Goal: Transaction & Acquisition: Purchase product/service

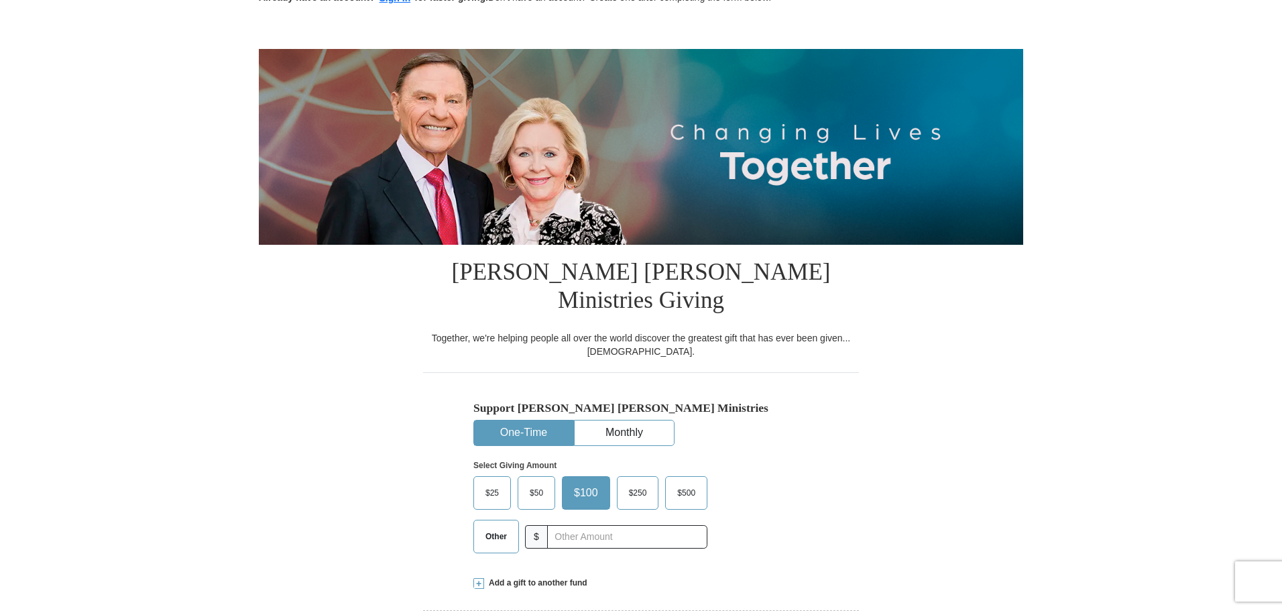
scroll to position [201, 0]
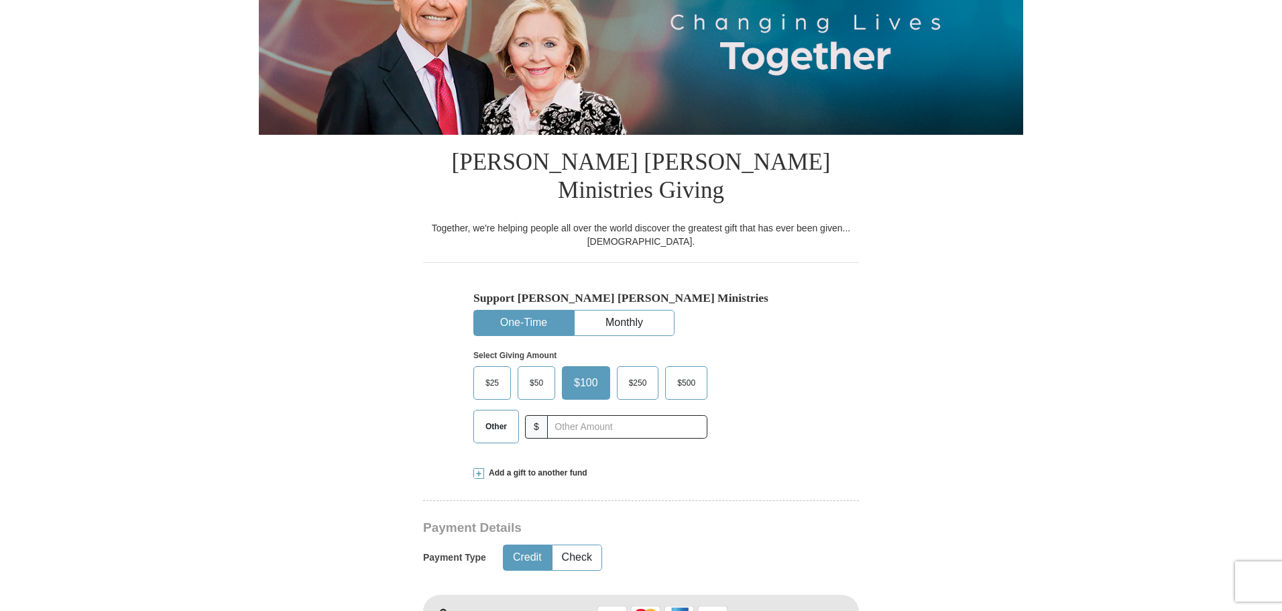
click at [521, 310] on button "One-Time" at bounding box center [523, 322] width 99 height 25
click at [566, 415] on input "text" at bounding box center [626, 426] width 149 height 23
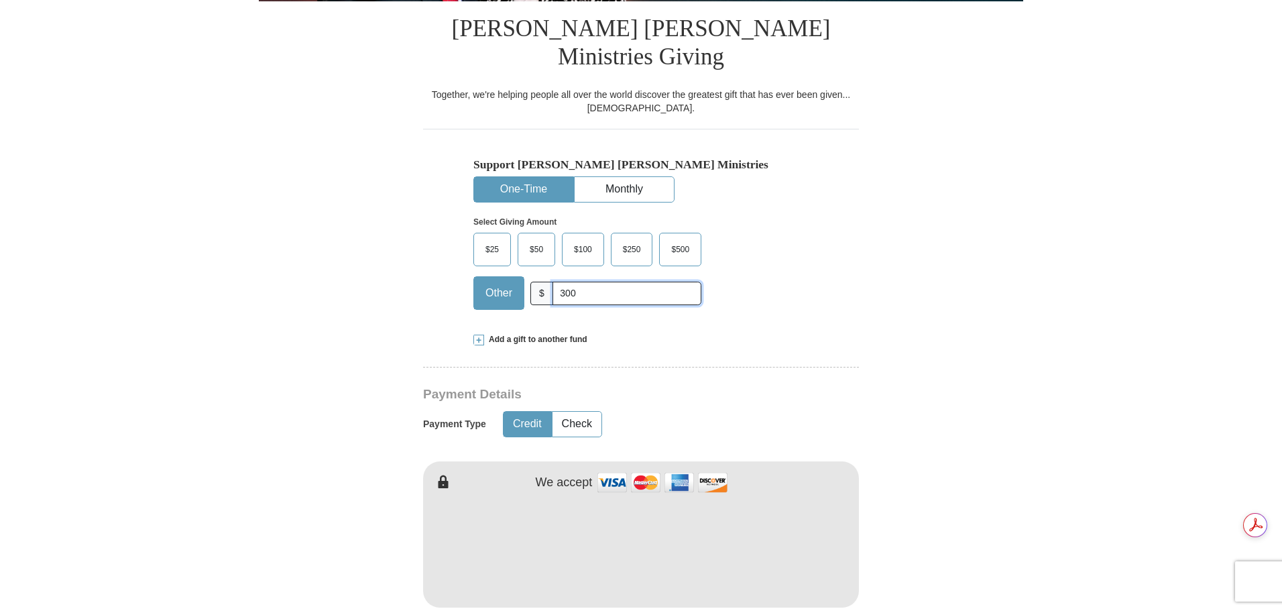
scroll to position [335, 0]
type input "300"
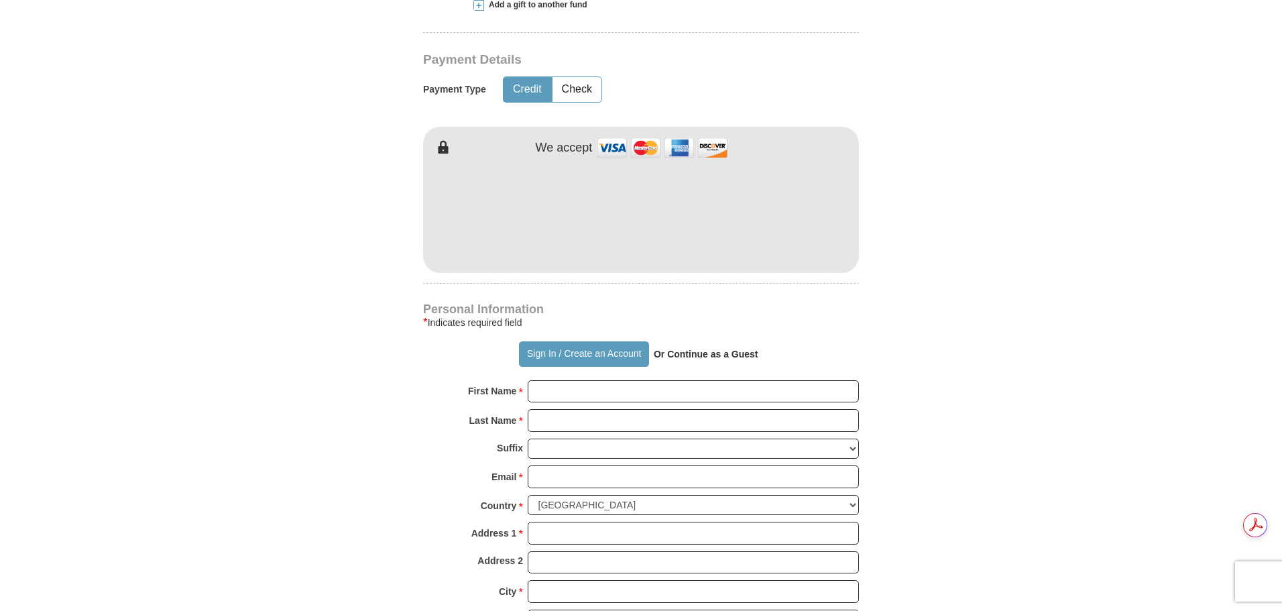
scroll to position [670, 0]
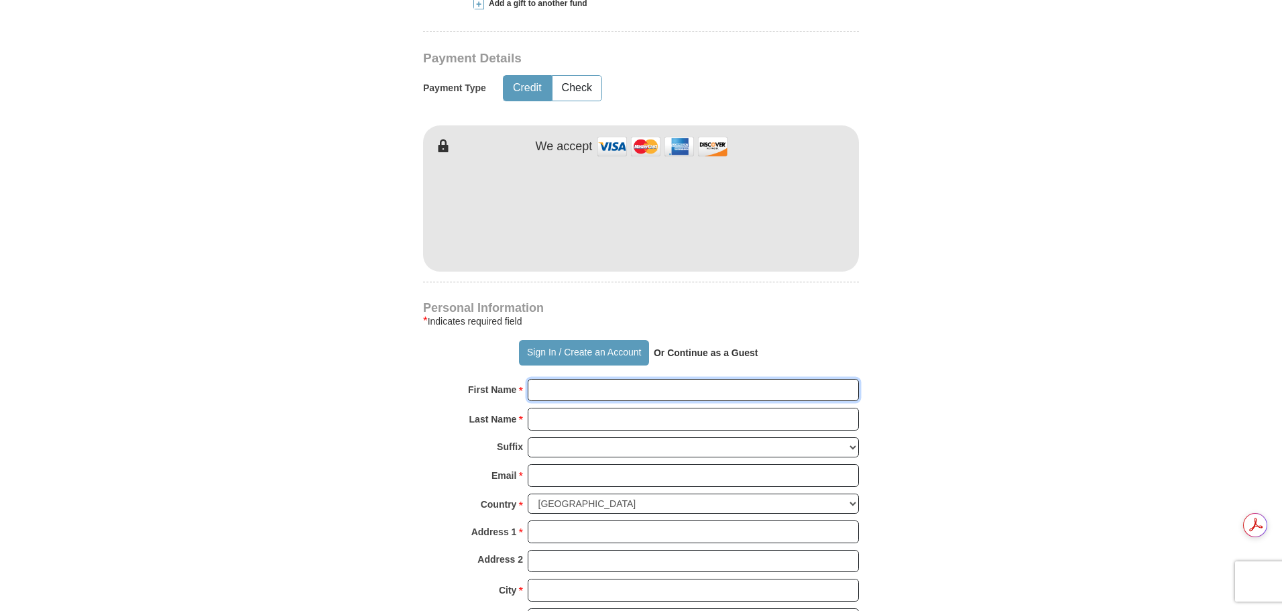
click at [558, 379] on input "First Name *" at bounding box center [693, 390] width 331 height 23
type input "ade"
drag, startPoint x: 566, startPoint y: 363, endPoint x: 525, endPoint y: 361, distance: 41.6
click at [525, 379] on div "First Name * ade Please enter First Name" at bounding box center [641, 393] width 436 height 29
click at [724, 347] on strong "Or Continue as a Guest" at bounding box center [706, 352] width 105 height 11
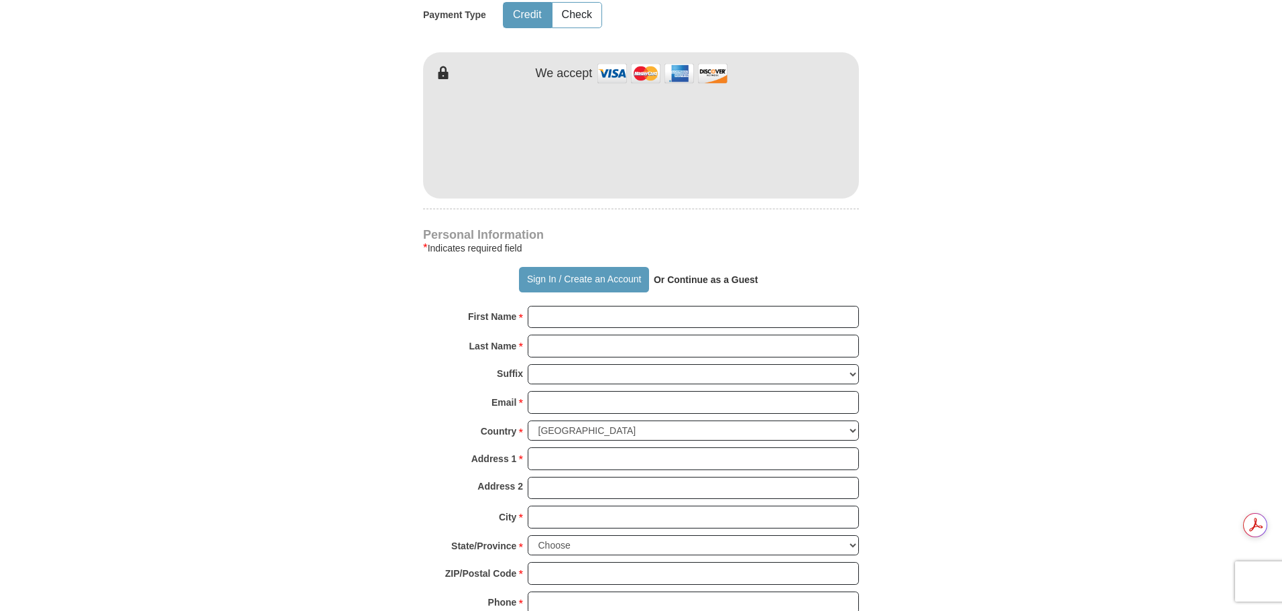
scroll to position [737, 0]
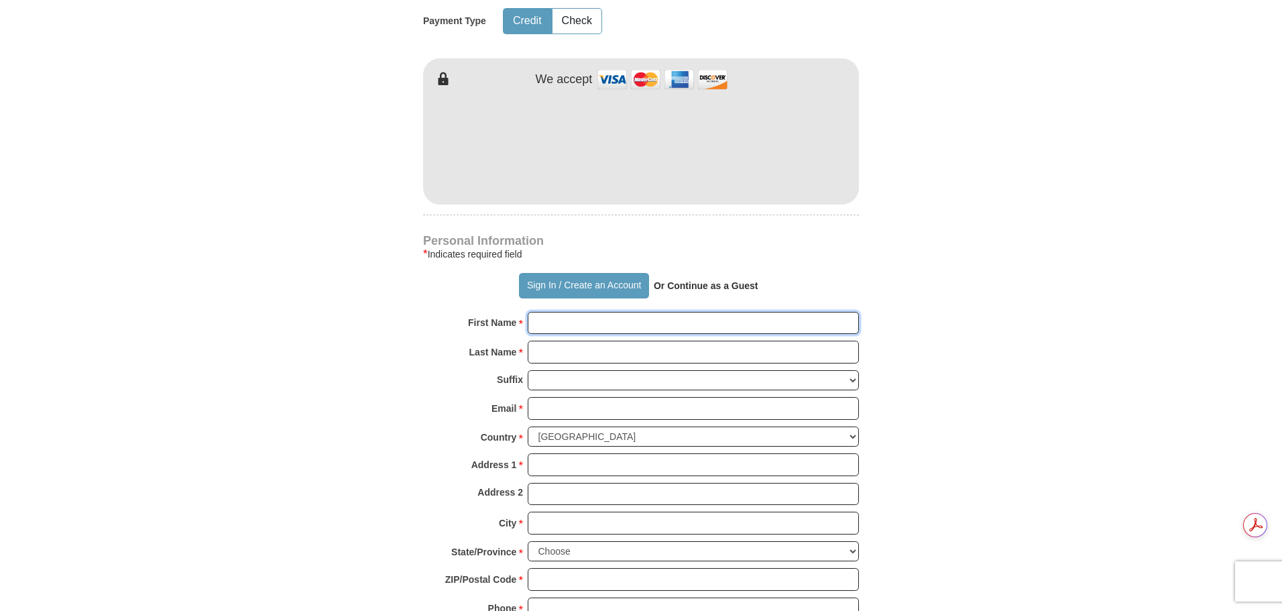
click at [578, 312] on input "First Name *" at bounding box center [693, 323] width 331 height 23
type input "Adeboye"
click at [554, 341] on input "Last Name *" at bounding box center [693, 352] width 331 height 23
type input "[PERSON_NAME]"
click at [554, 397] on input "Email *" at bounding box center [693, 408] width 331 height 23
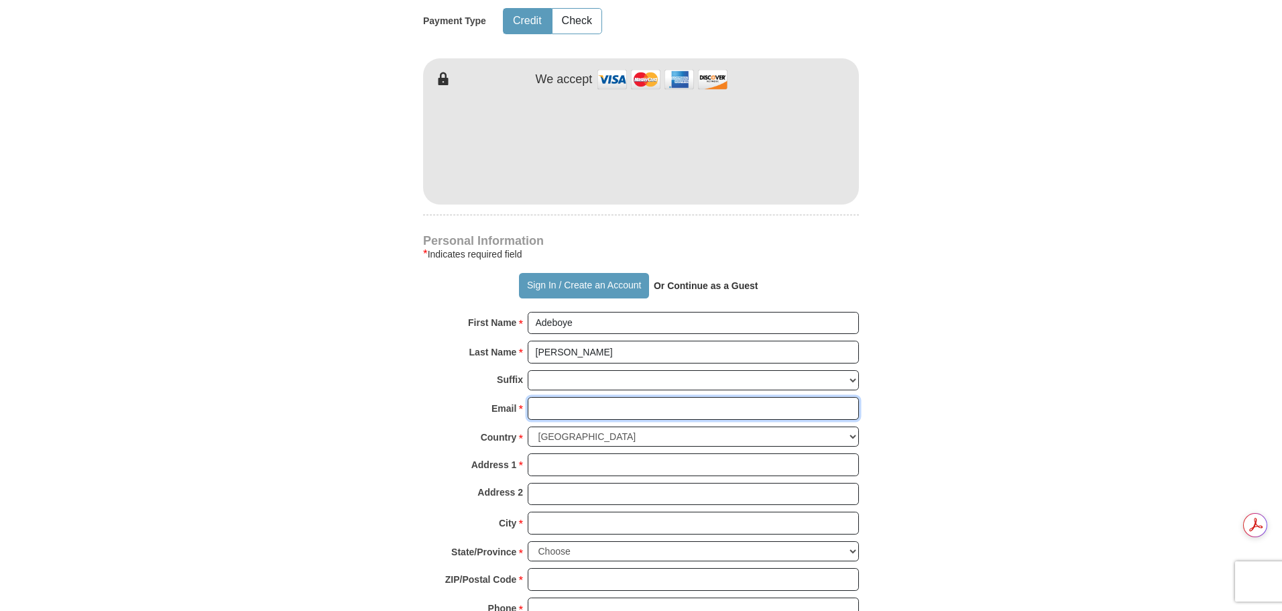
type input "[EMAIL_ADDRESS][DOMAIN_NAME]"
type input "[STREET_ADDRESS]"
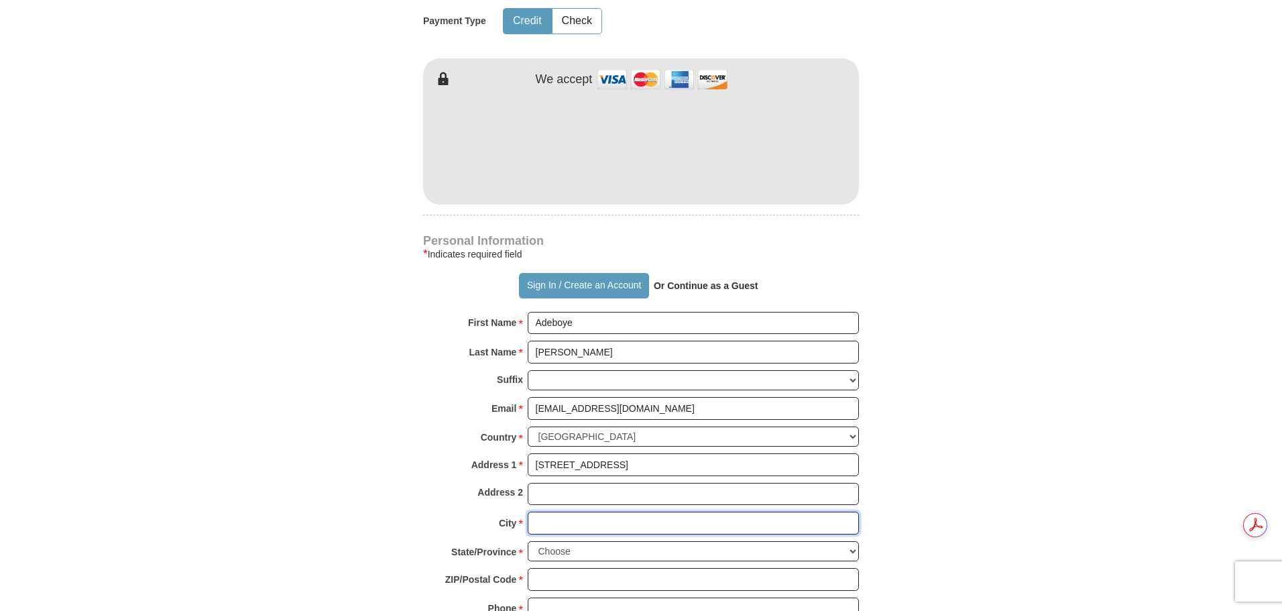
type input "[PERSON_NAME]"
select select "GA"
type input "30012"
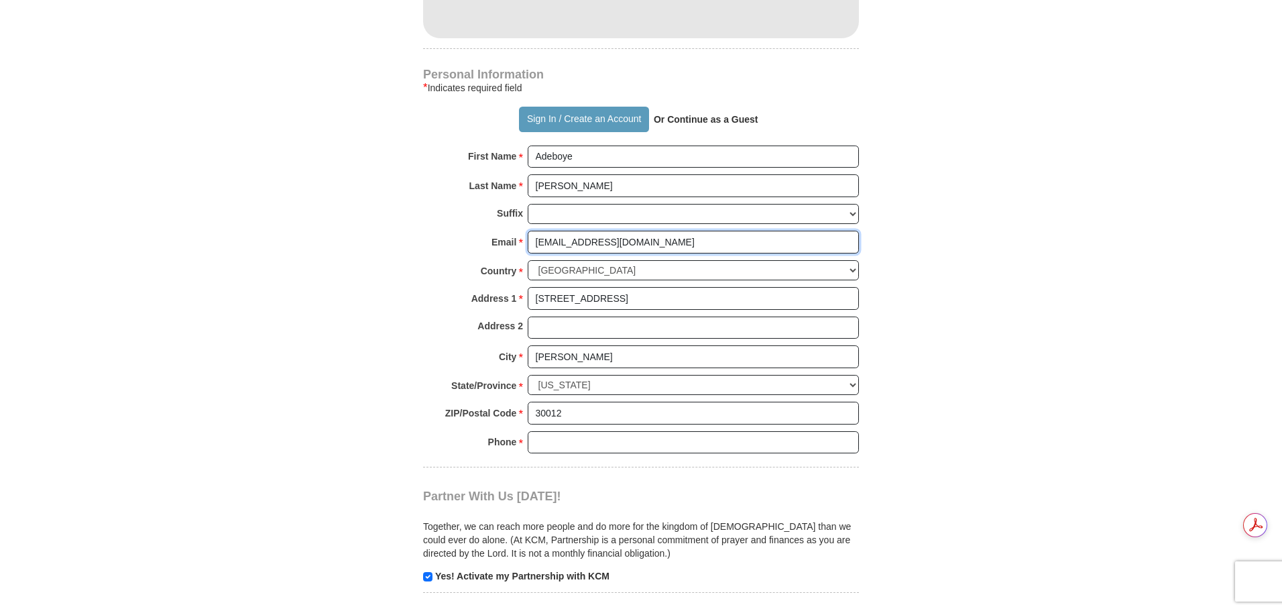
scroll to position [938, 0]
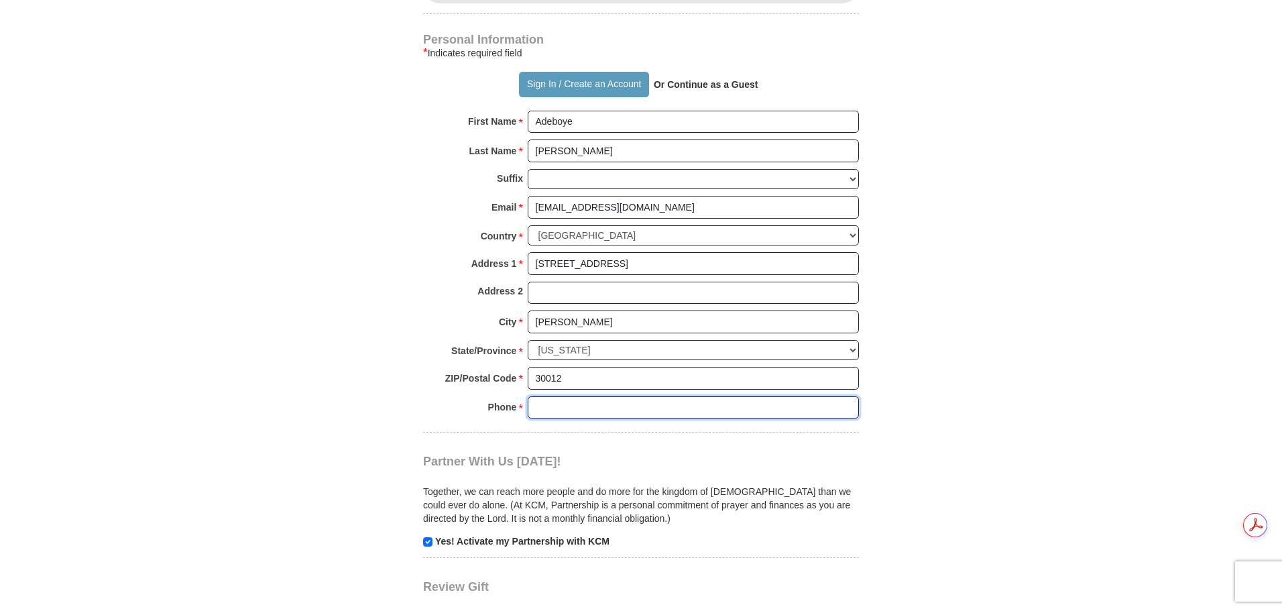
click at [564, 396] on input "Phone * *" at bounding box center [693, 407] width 331 height 23
type input "[PHONE_NUMBER]"
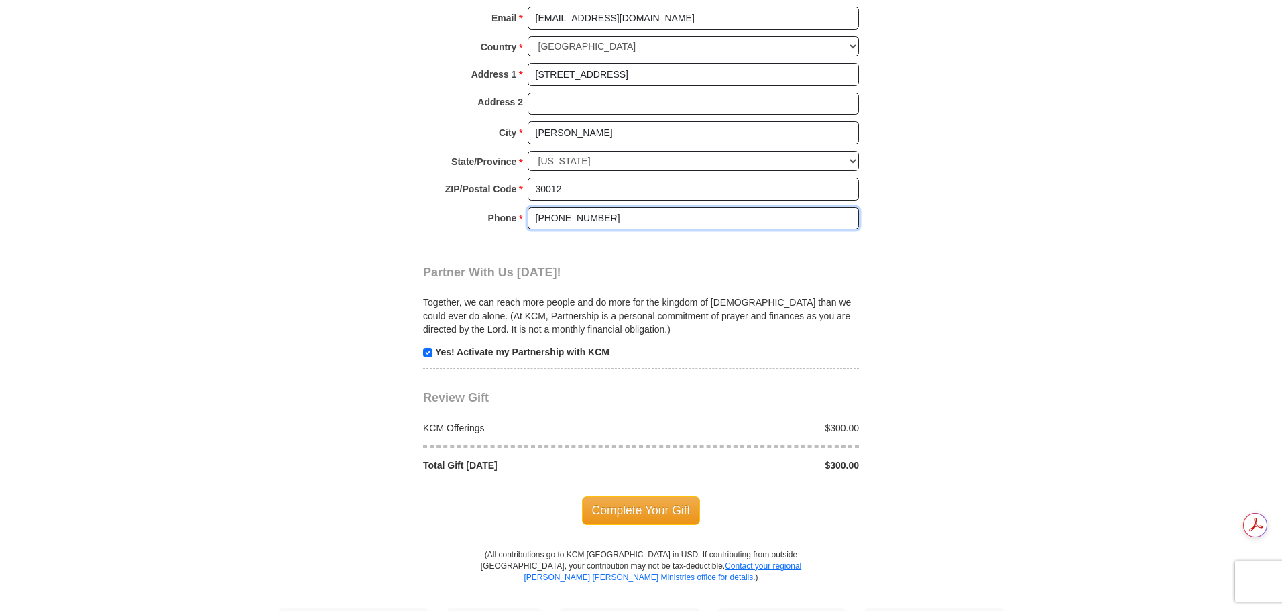
scroll to position [1140, 0]
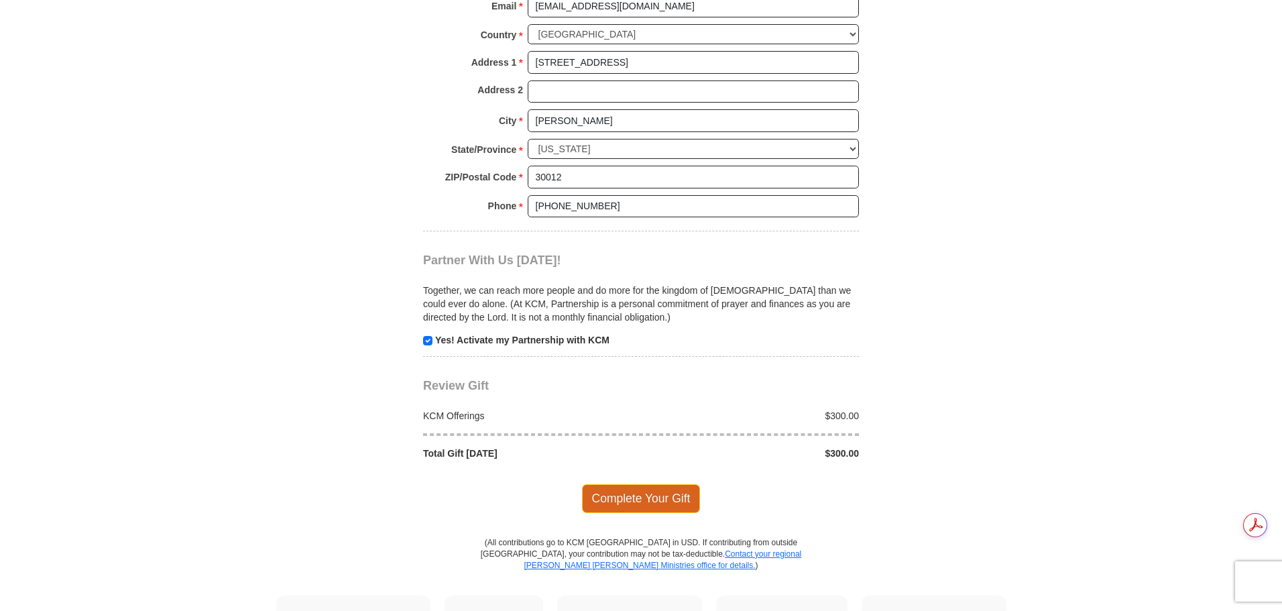
click at [663, 484] on span "Complete Your Gift" at bounding box center [641, 498] width 119 height 28
